Goal: Task Accomplishment & Management: Manage account settings

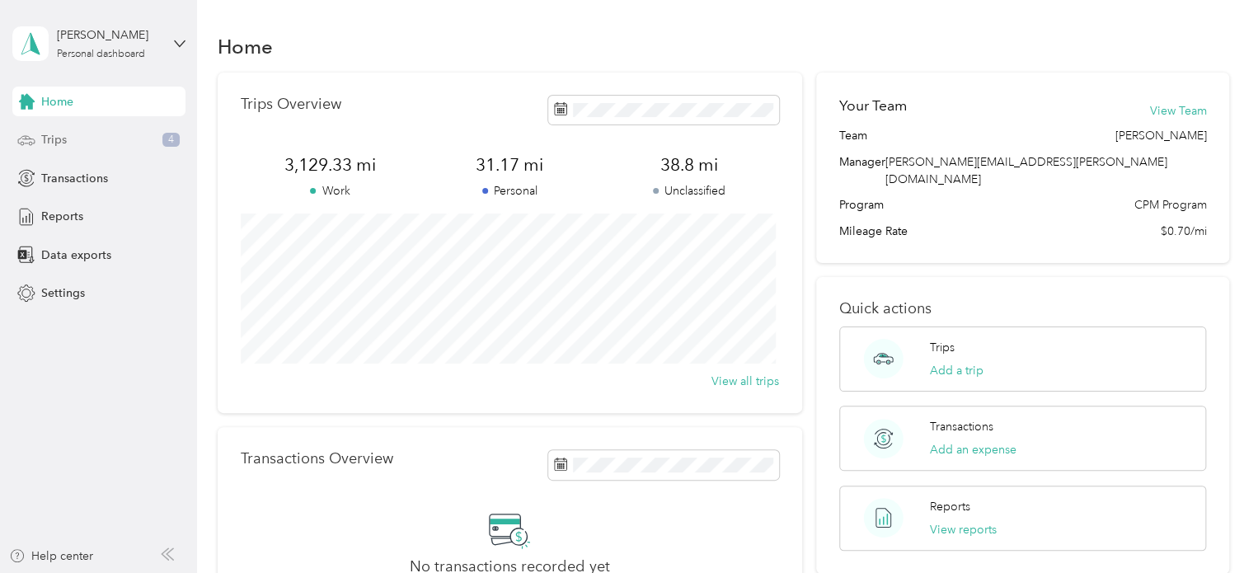
click at [112, 139] on div "Trips 4" at bounding box center [98, 140] width 173 height 30
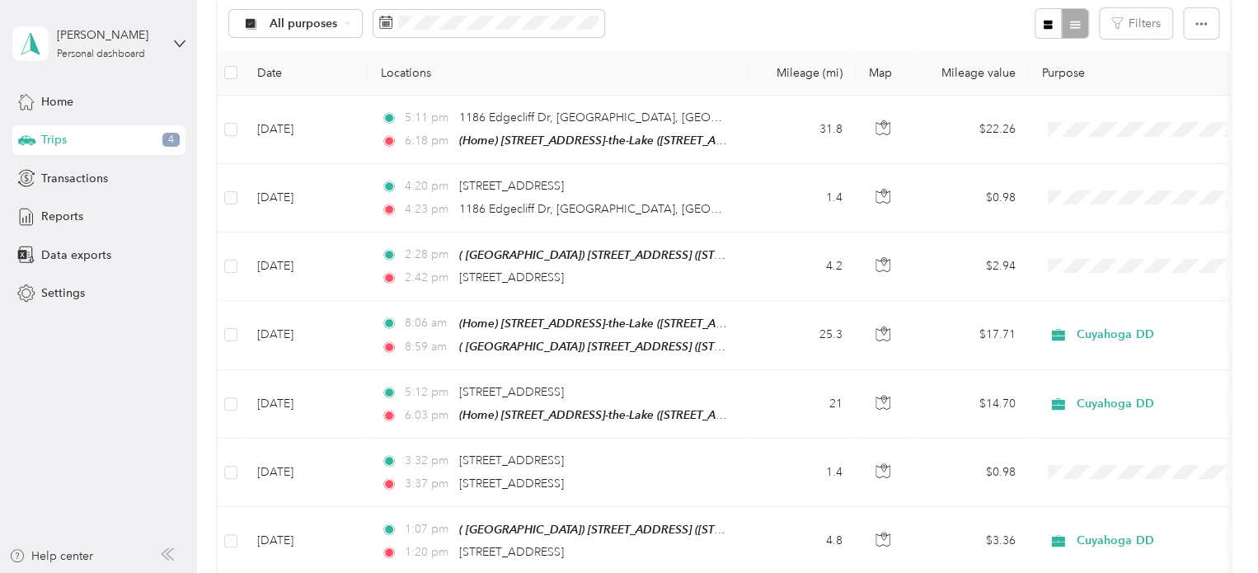
scroll to position [199, 0]
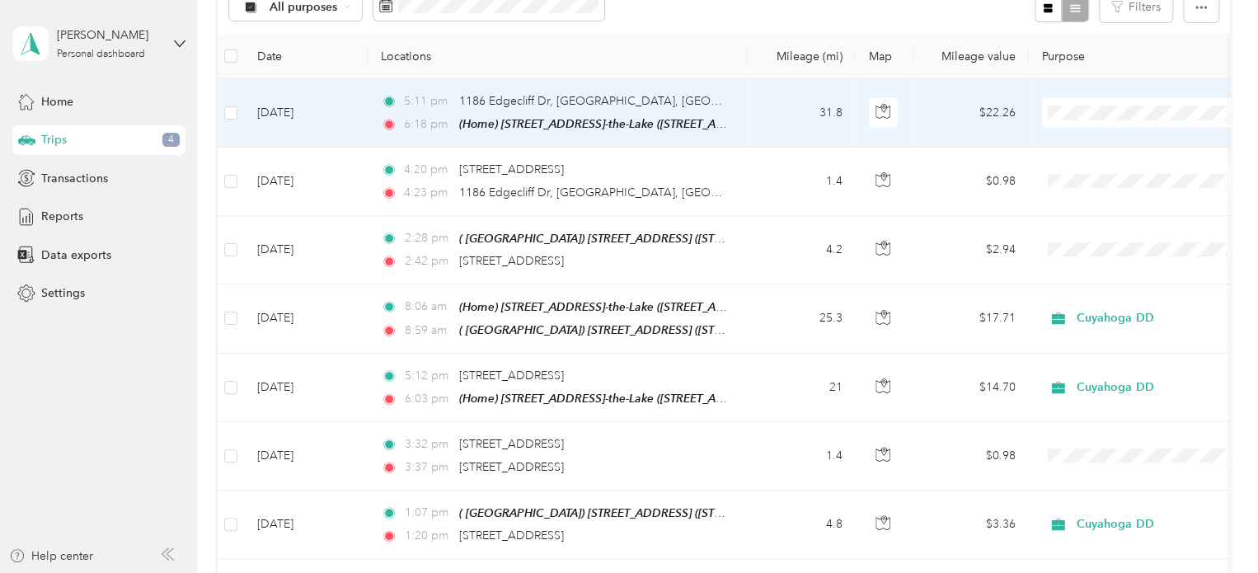
click at [1121, 151] on li "Cuyahoga DD" at bounding box center [1144, 142] width 204 height 29
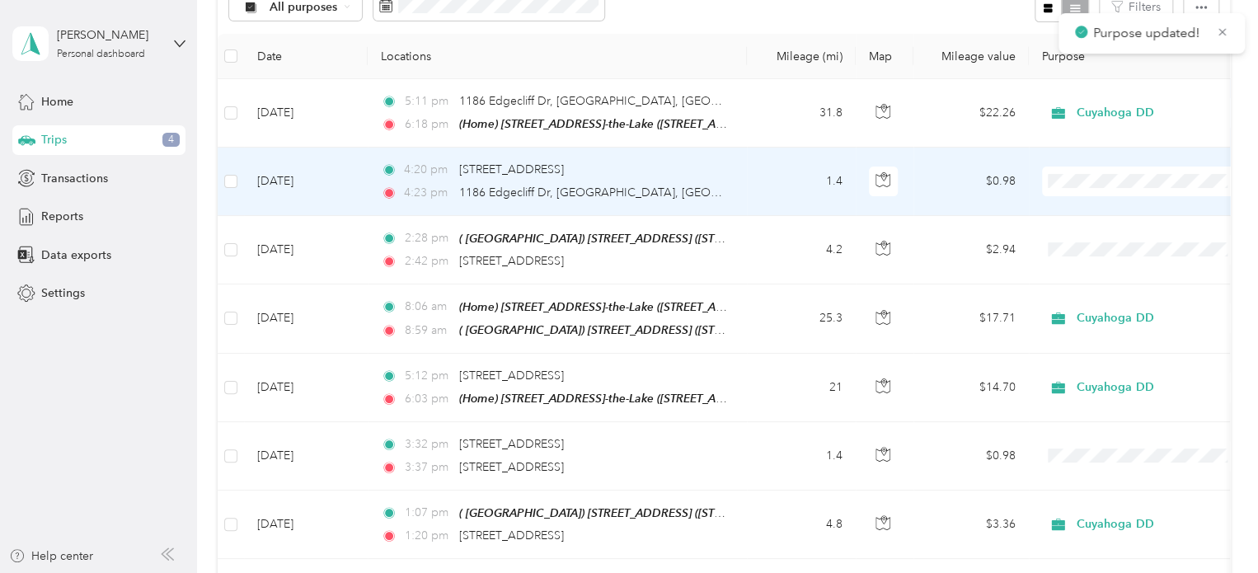
click at [1098, 211] on span "Cuyahoga DD" at bounding box center [1158, 205] width 152 height 17
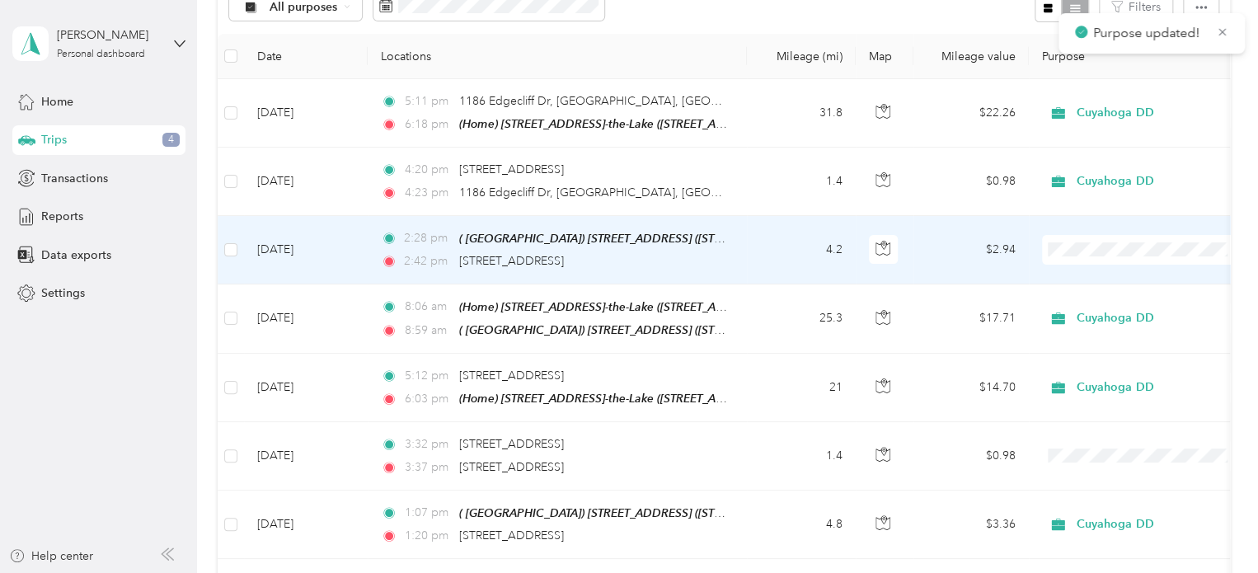
click at [1086, 282] on li "Cuyahoga DD" at bounding box center [1144, 278] width 204 height 29
